Goal: Task Accomplishment & Management: Manage account settings

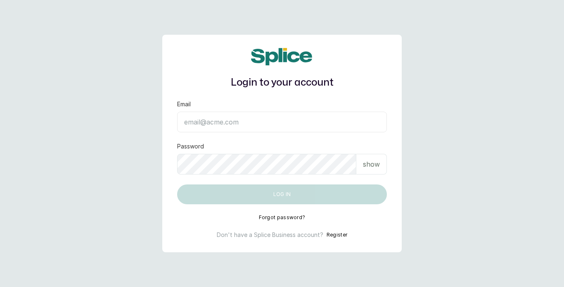
type input "[EMAIL_ADDRESS][DOMAIN_NAME]"
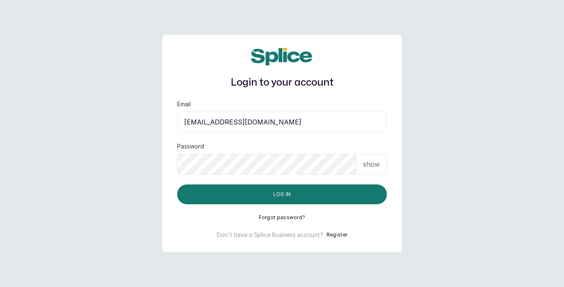
click at [375, 225] on div "Login to your account Email [EMAIL_ADDRESS][DOMAIN_NAME] Password show Log in F…" at bounding box center [282, 143] width 240 height 217
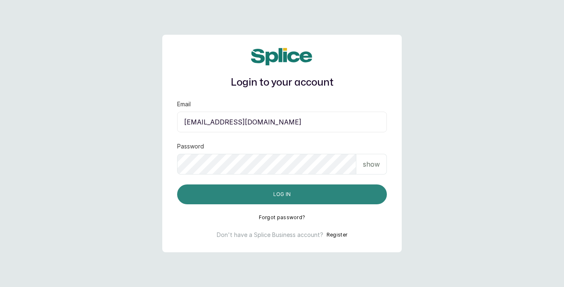
click at [333, 194] on button "Log in" at bounding box center [282, 194] width 210 height 20
